Goal: Find contact information: Find contact information

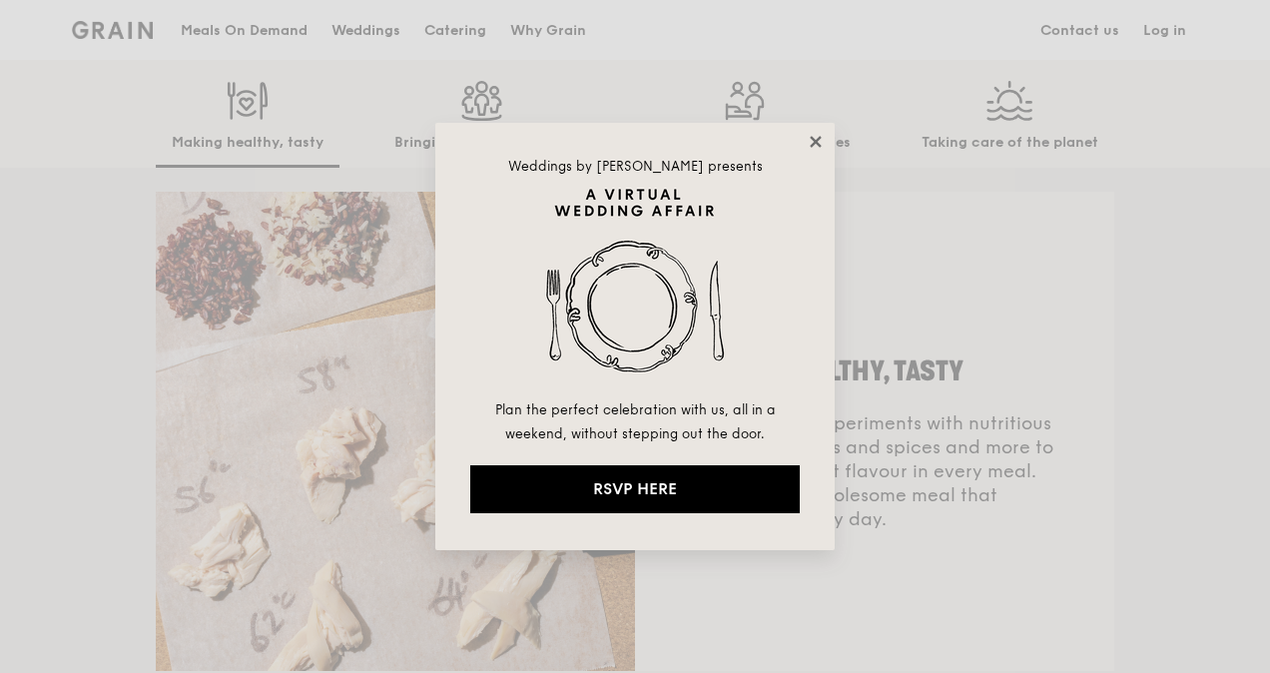
click at [814, 139] on icon at bounding box center [814, 141] width 11 height 11
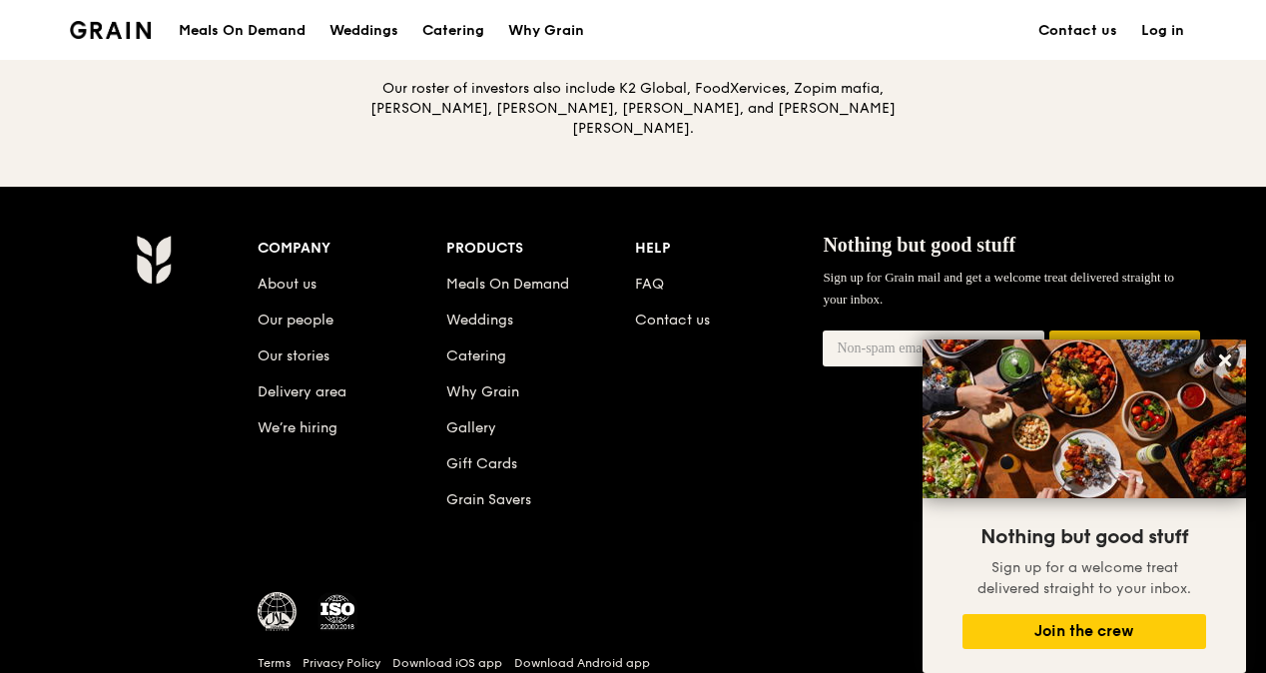
scroll to position [2366, 0]
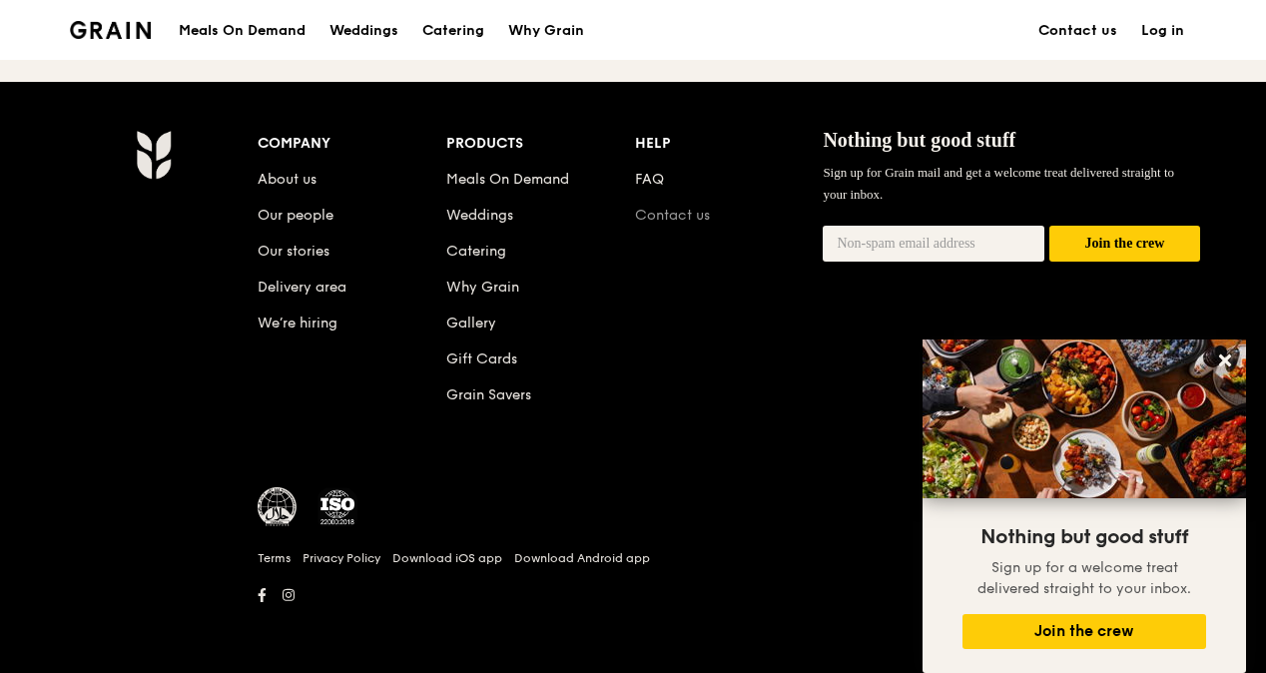
click at [701, 219] on link "Contact us" at bounding box center [672, 215] width 75 height 17
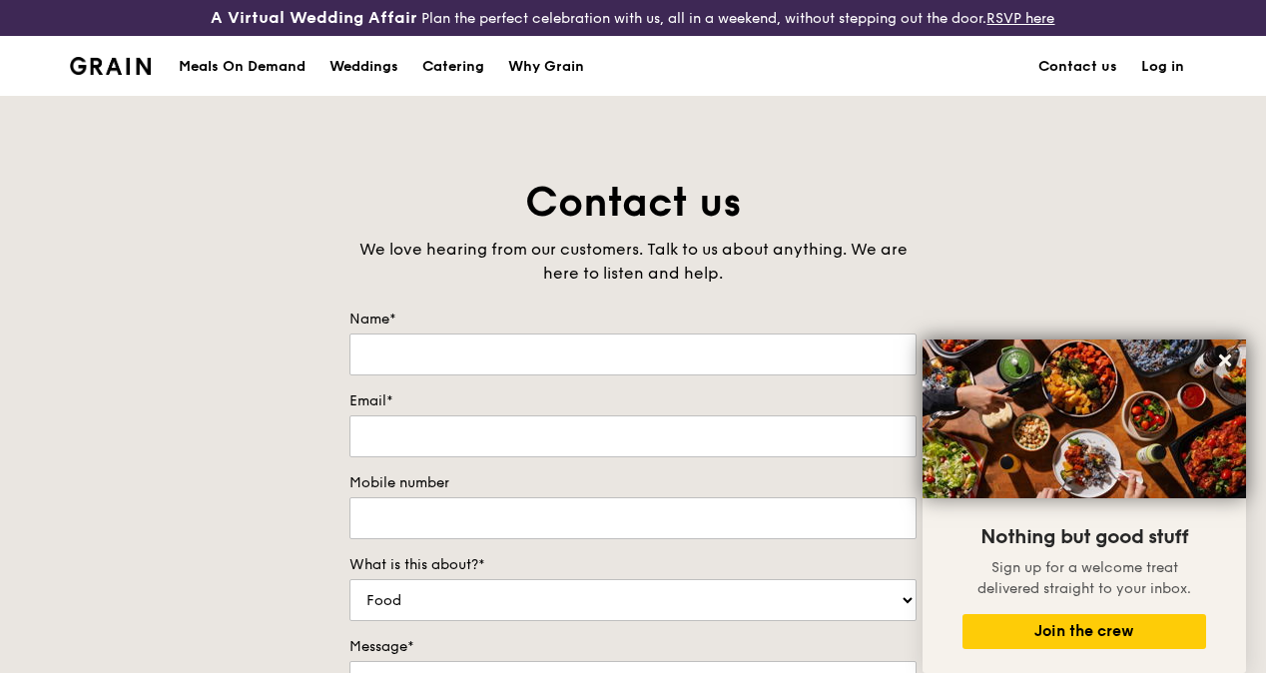
click at [142, 75] on img at bounding box center [110, 66] width 81 height 18
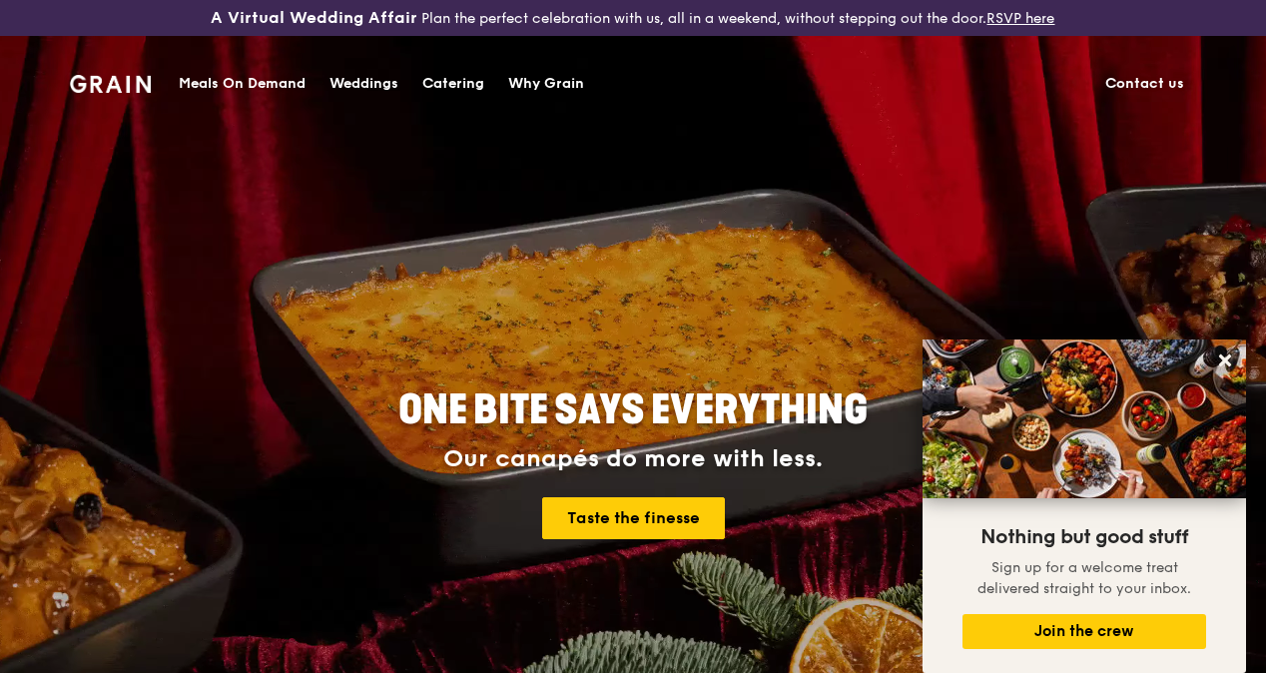
click at [1142, 84] on link "Contact us" at bounding box center [1144, 84] width 103 height 60
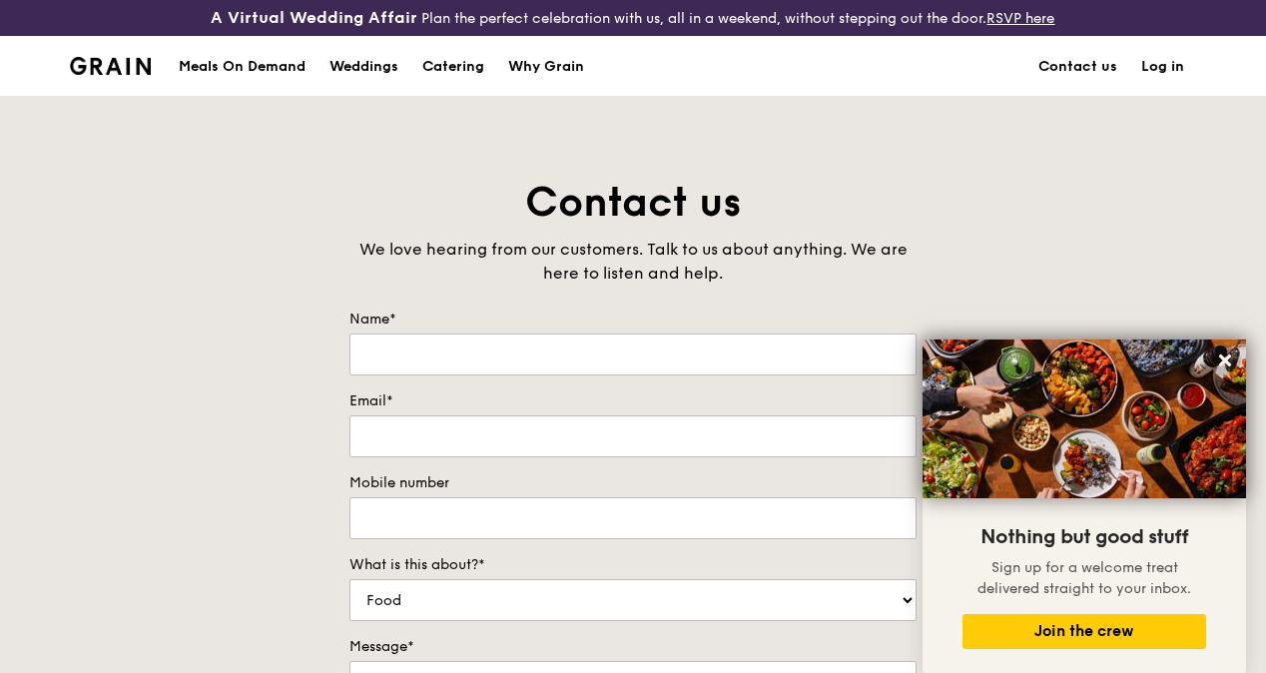
scroll to position [2366, 0]
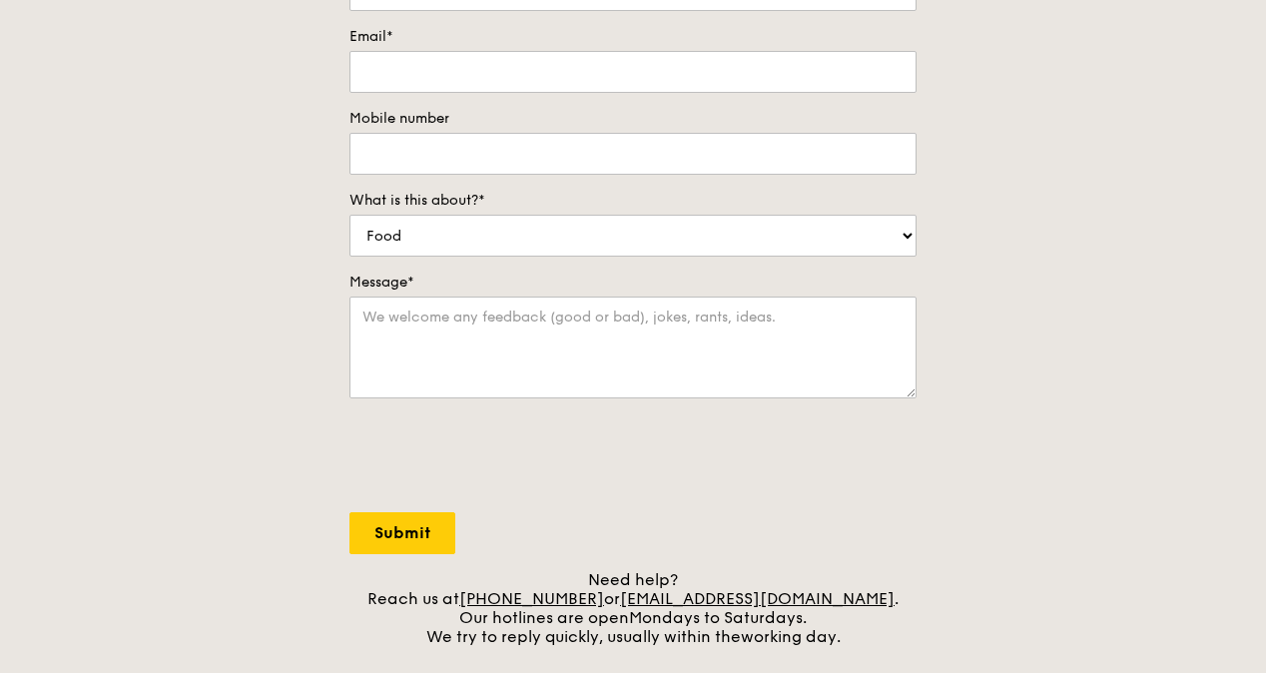
scroll to position [599, 0]
